Goal: Task Accomplishment & Management: Complete application form

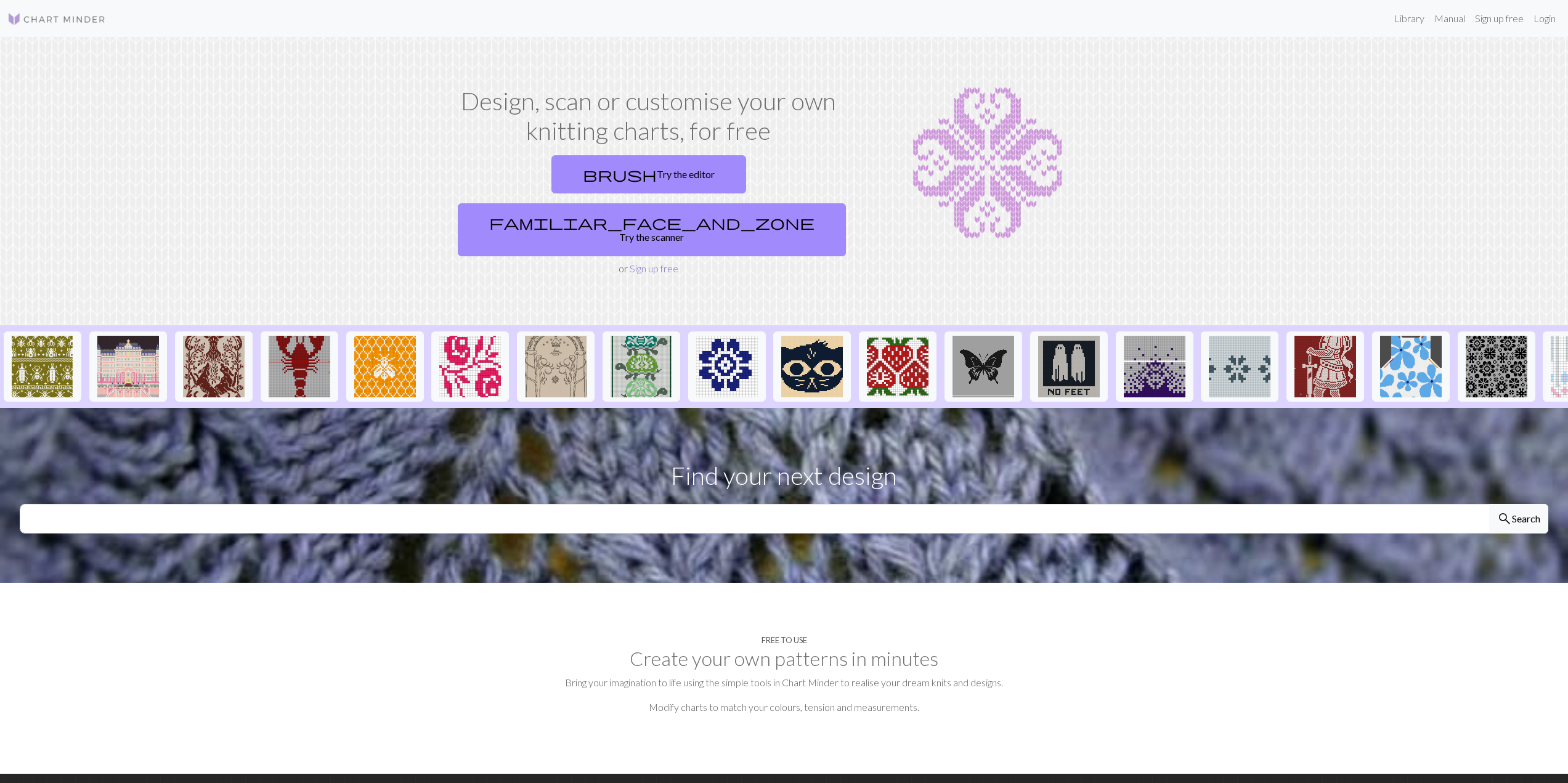
click at [642, 262] on link "Sign up free" at bounding box center [654, 268] width 49 height 12
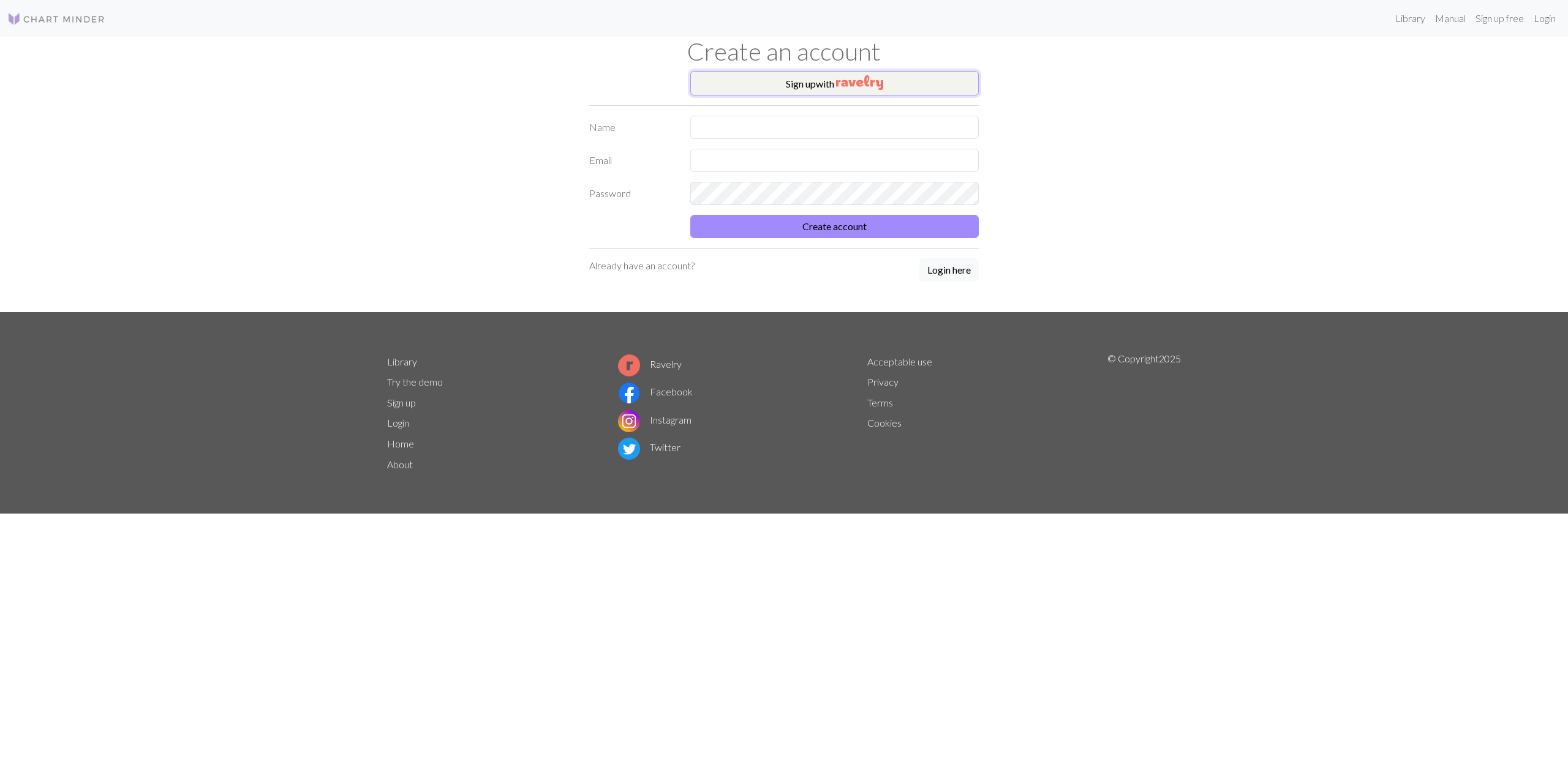
click at [858, 82] on img "button" at bounding box center [860, 83] width 47 height 15
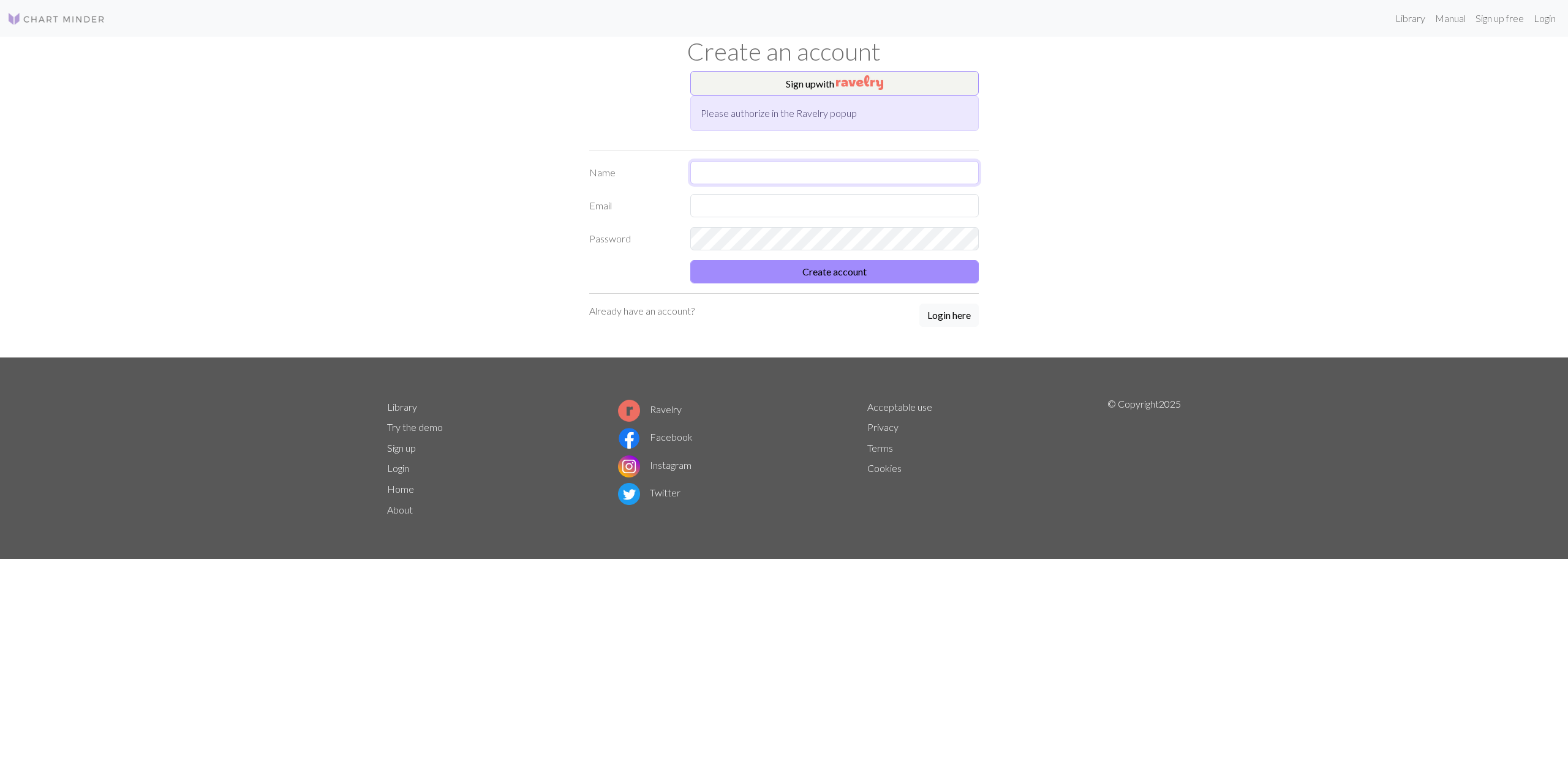
click at [711, 174] on input "text" at bounding box center [834, 172] width 288 height 23
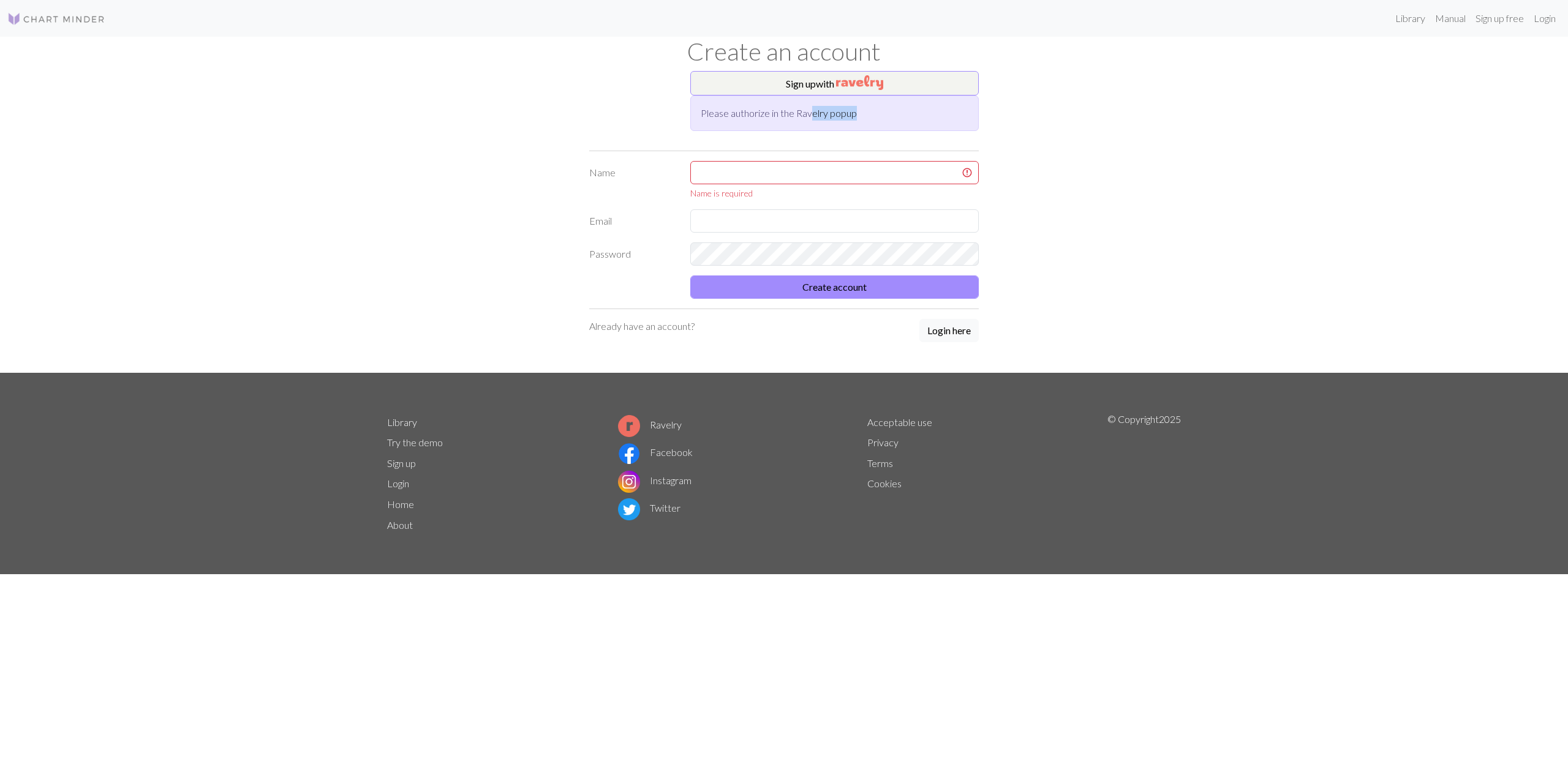
drag, startPoint x: 874, startPoint y: 113, endPoint x: 813, endPoint y: 113, distance: 61.0
click at [813, 113] on div "Please authorize in the Ravelry popup" at bounding box center [834, 113] width 288 height 36
click at [863, 116] on div "Please authorize in the Ravelry popup" at bounding box center [834, 113] width 288 height 36
click at [853, 115] on div "Please authorize in the Ravelry popup" at bounding box center [834, 113] width 288 height 36
click at [852, 107] on div "Please authorize in the Ravelry popup" at bounding box center [834, 113] width 288 height 36
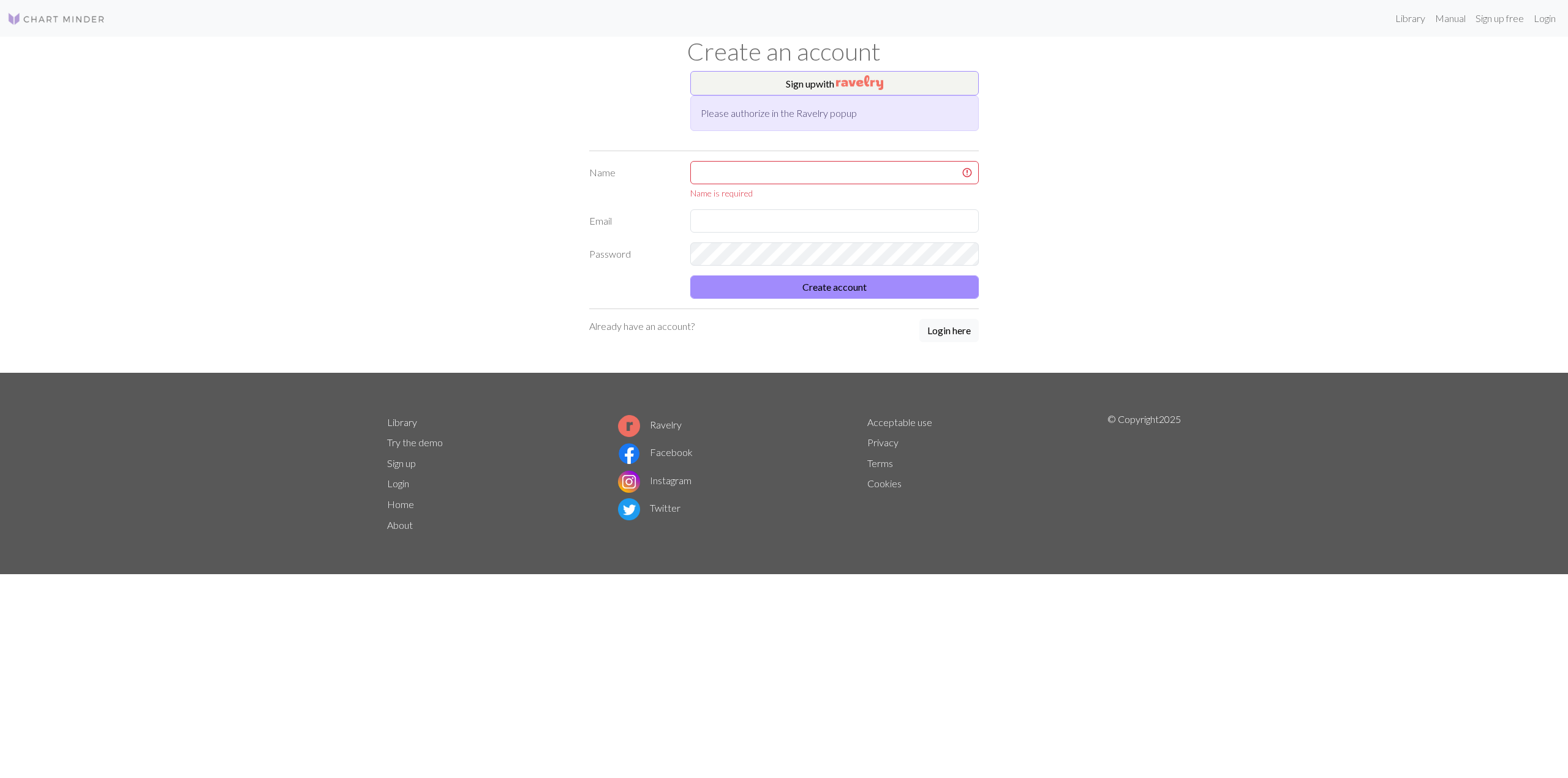
click at [857, 110] on div "Please authorize in the Ravelry popup" at bounding box center [834, 113] width 288 height 36
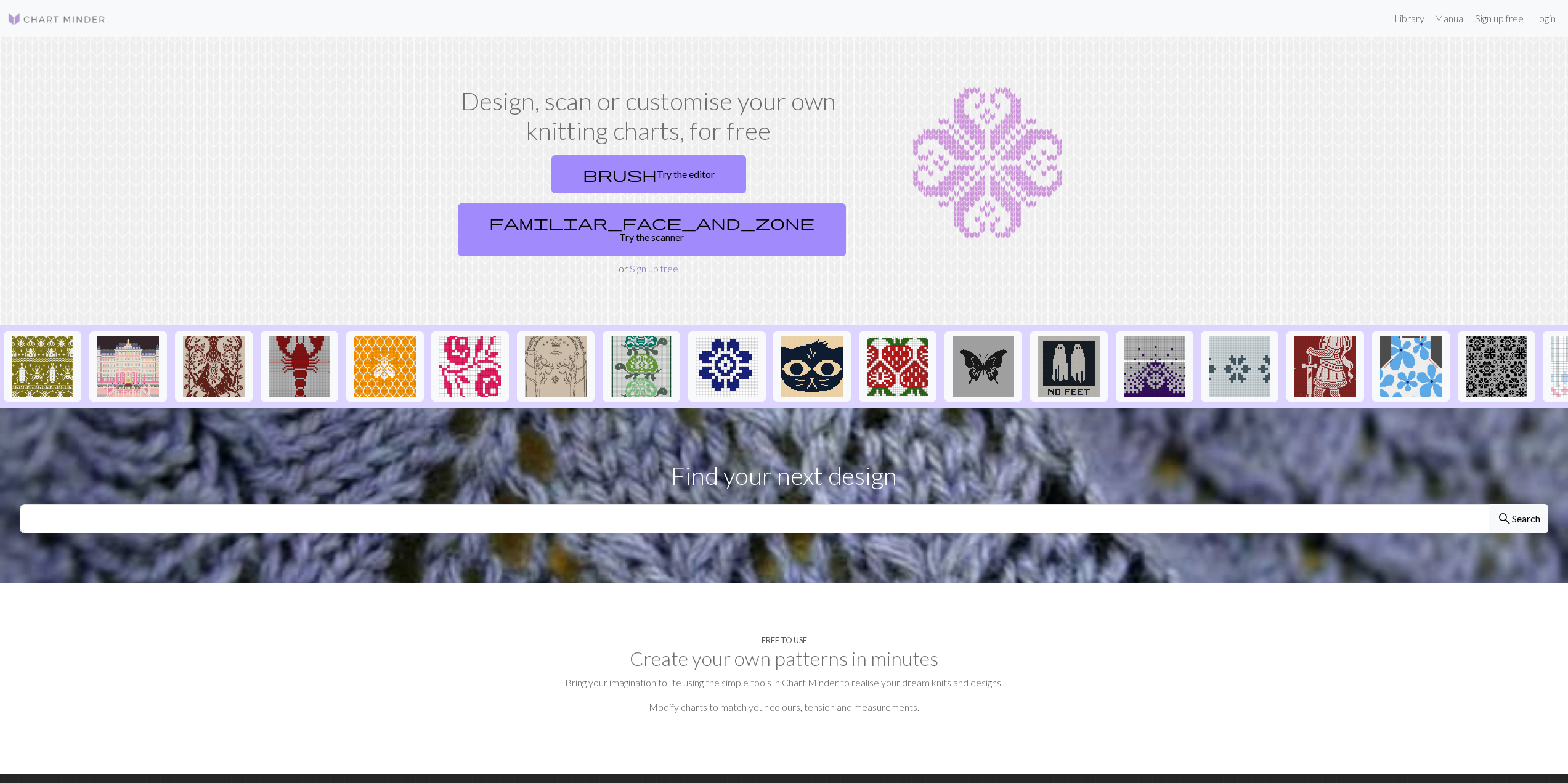
click at [643, 262] on link "Sign up free" at bounding box center [654, 268] width 49 height 12
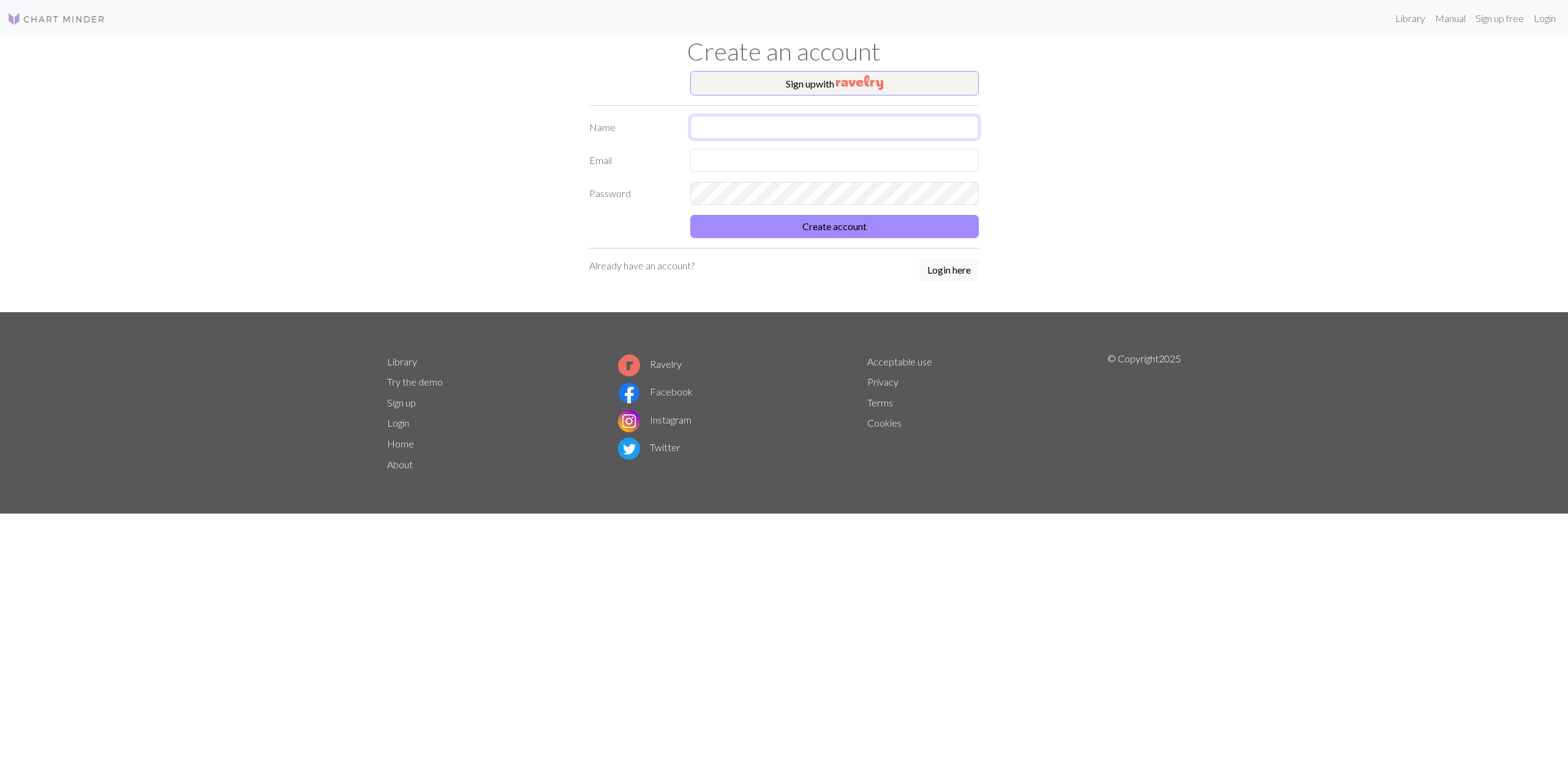
click at [701, 128] on input "text" at bounding box center [834, 127] width 288 height 23
type input "Linda McCann"
type input "linda@mccannco.net"
click at [679, 197] on div "Password" at bounding box center [784, 193] width 404 height 23
click at [829, 223] on button "Create account" at bounding box center [834, 226] width 288 height 23
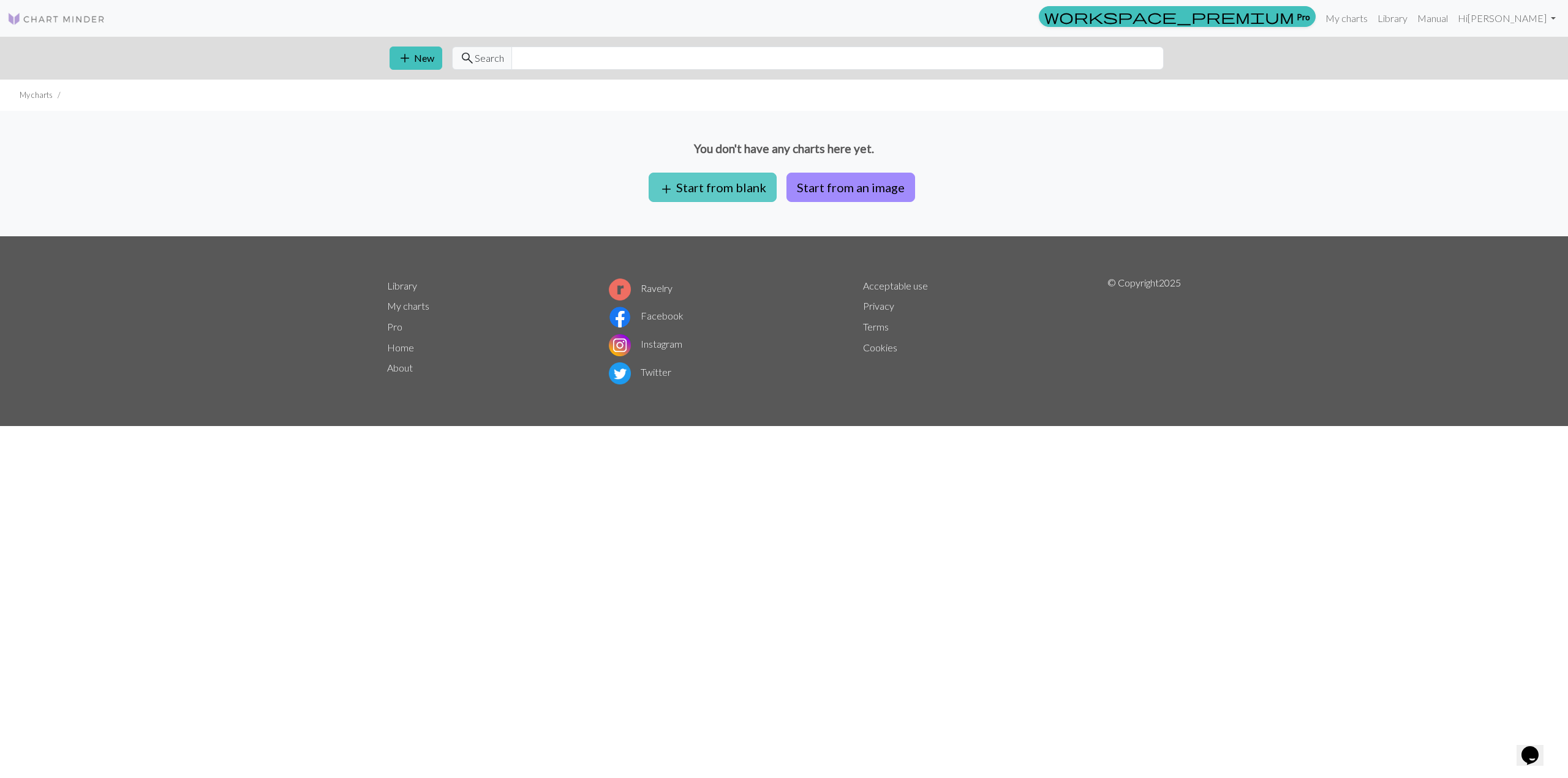
click at [738, 187] on button "add Start from blank" at bounding box center [712, 187] width 128 height 29
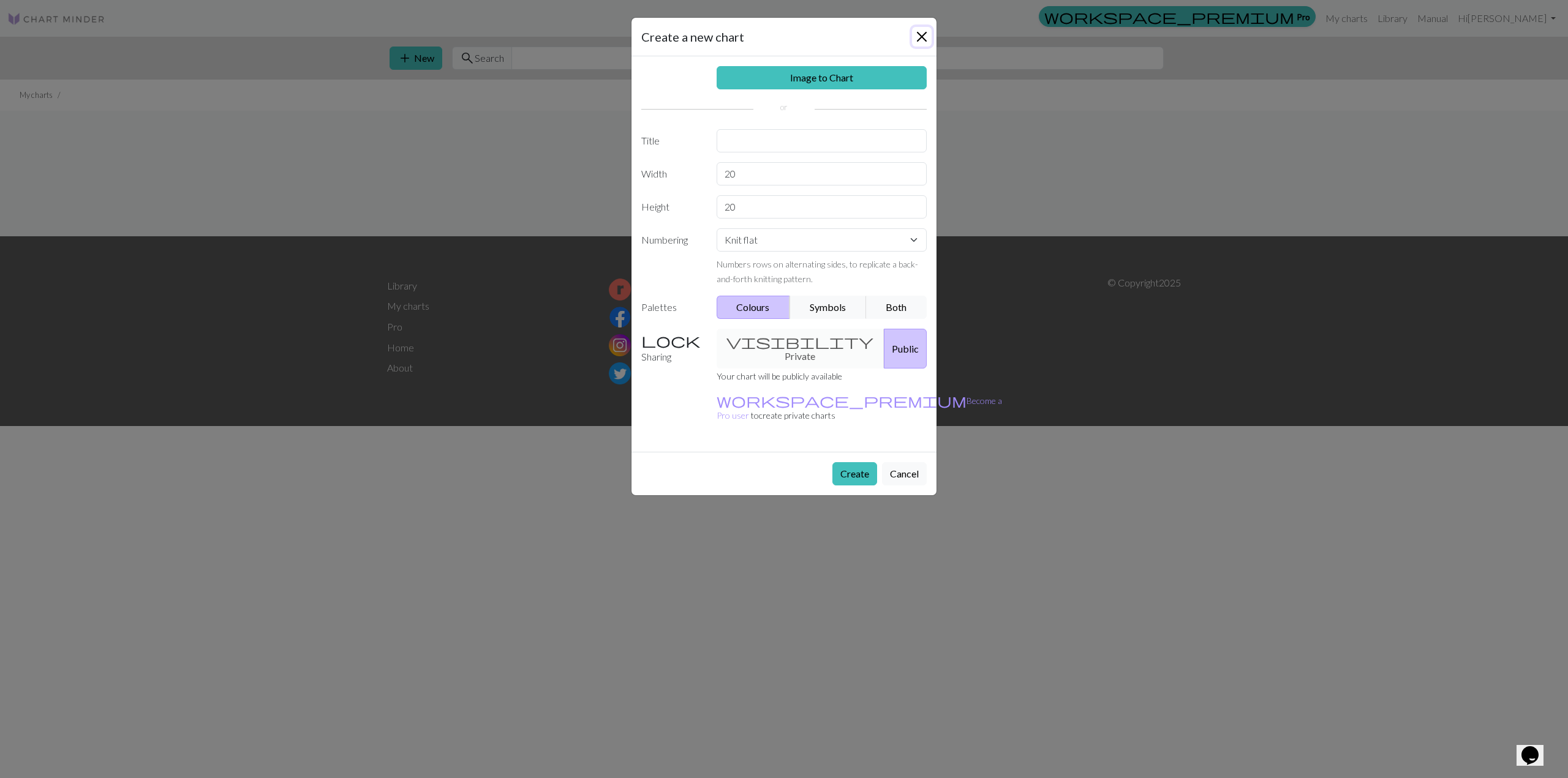
click at [921, 37] on button "Close" at bounding box center [921, 36] width 19 height 19
